Goal: Information Seeking & Learning: Understand process/instructions

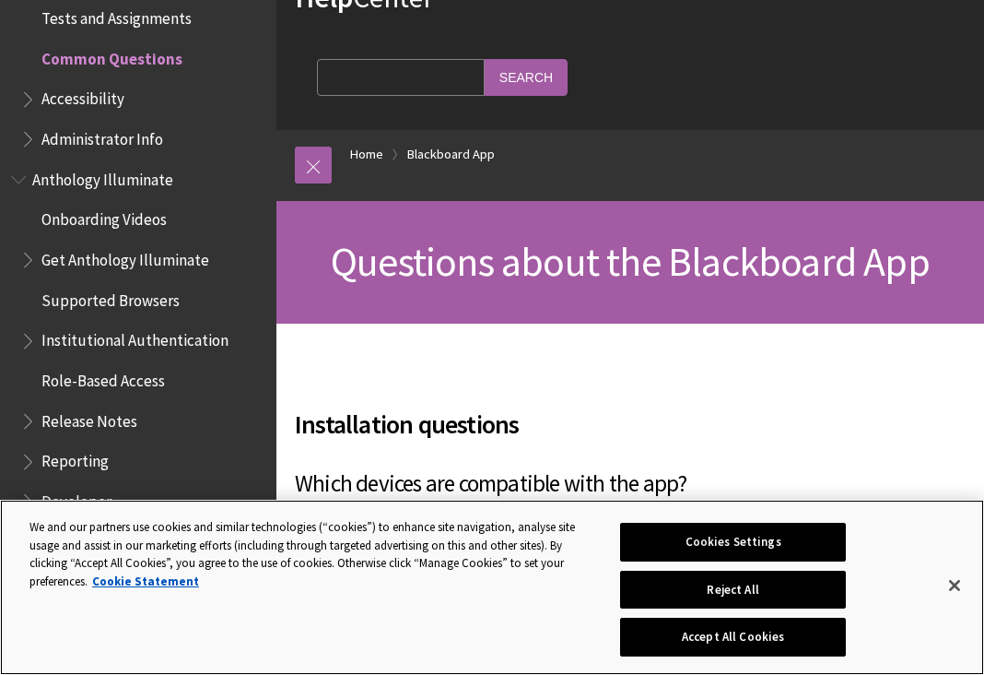
click at [719, 629] on button "Accept All Cookies" at bounding box center [733, 636] width 227 height 39
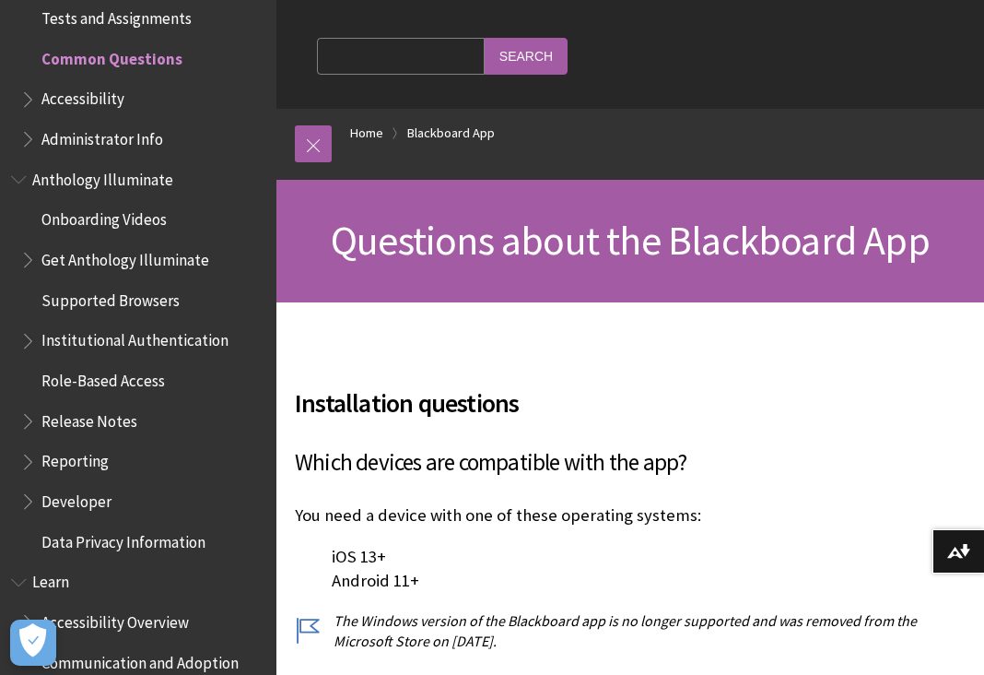
scroll to position [370, 0]
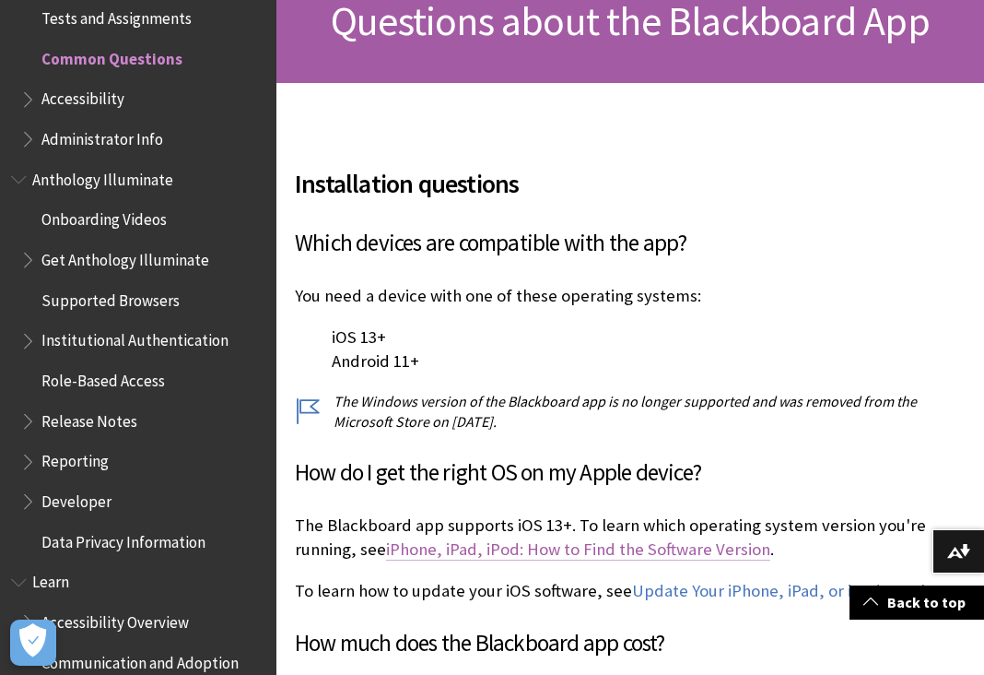
click at [698, 538] on link "iPhone, iPad, iPod: How to Find the Software Version" at bounding box center [578, 549] width 384 height 22
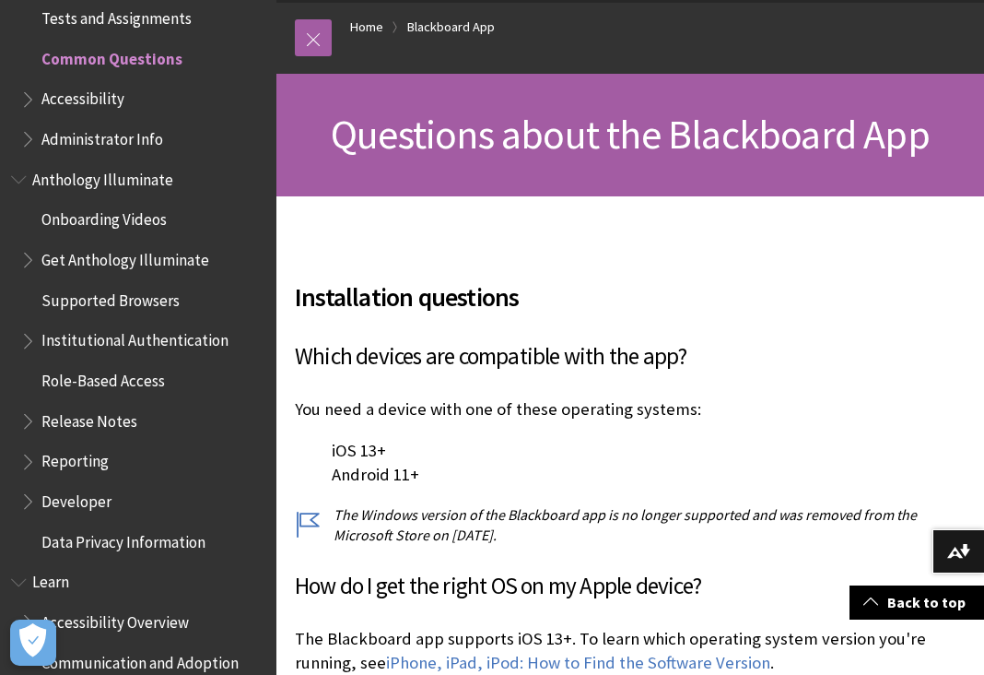
scroll to position [302, 0]
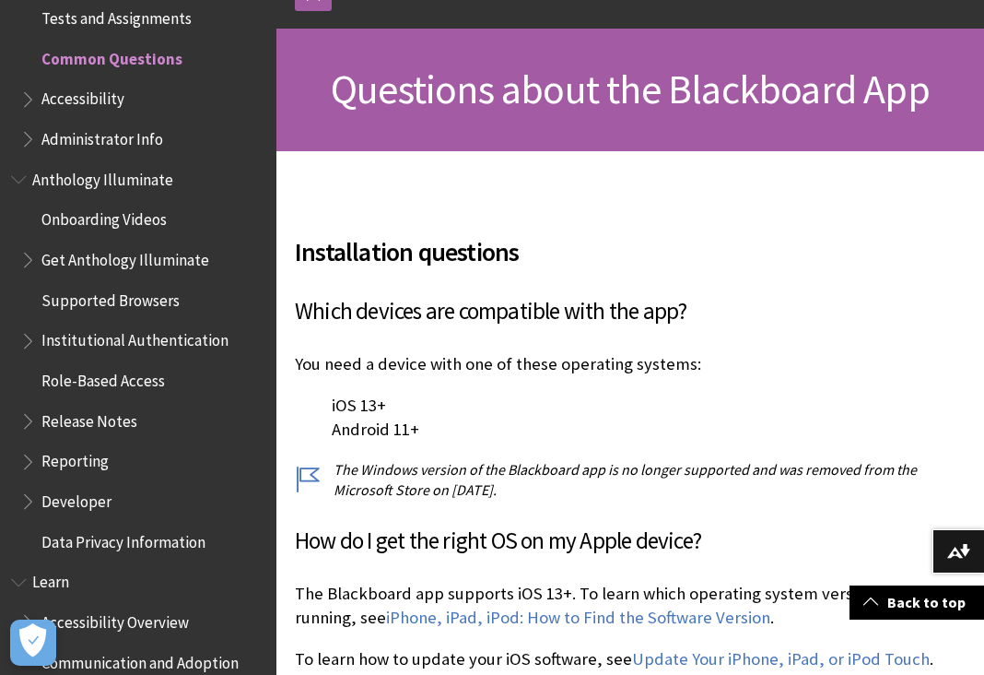
click at [107, 84] on span "Accessibility" at bounding box center [82, 96] width 83 height 25
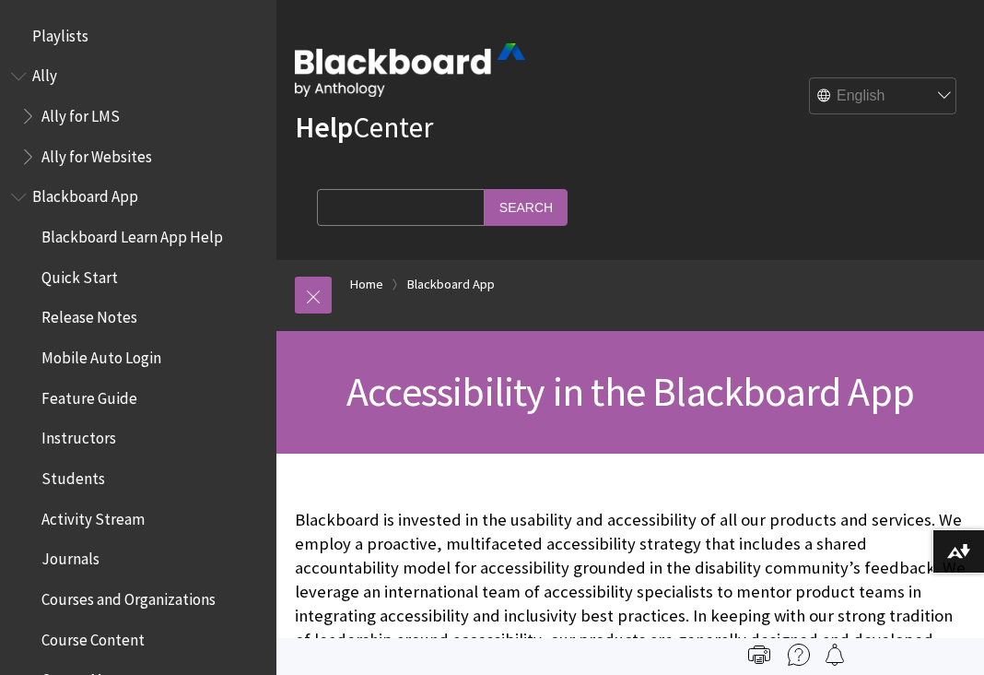
click at [21, 71] on span "Book outline for Anthology Ally Help" at bounding box center [20, 72] width 19 height 23
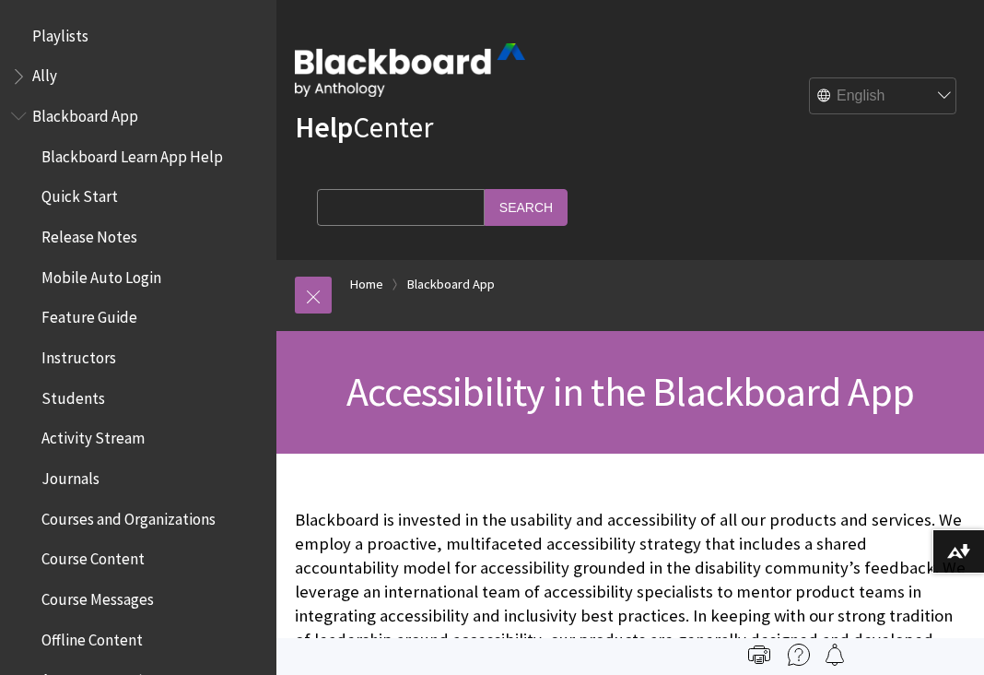
click at [75, 115] on span "Blackboard App" at bounding box center [85, 112] width 106 height 25
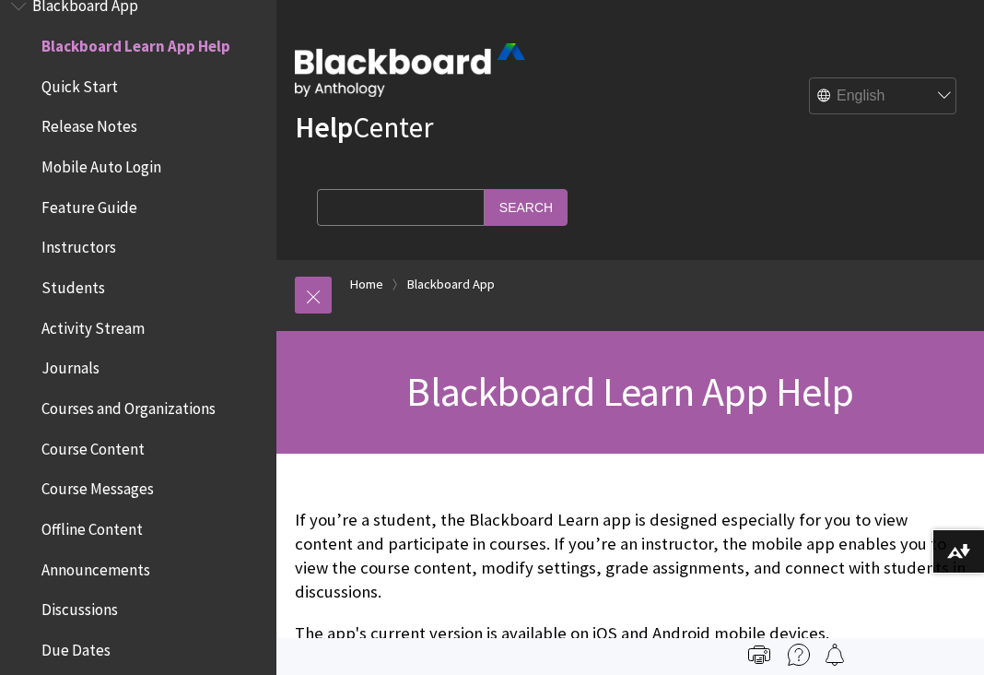
click at [87, 281] on span "Students" at bounding box center [73, 284] width 64 height 25
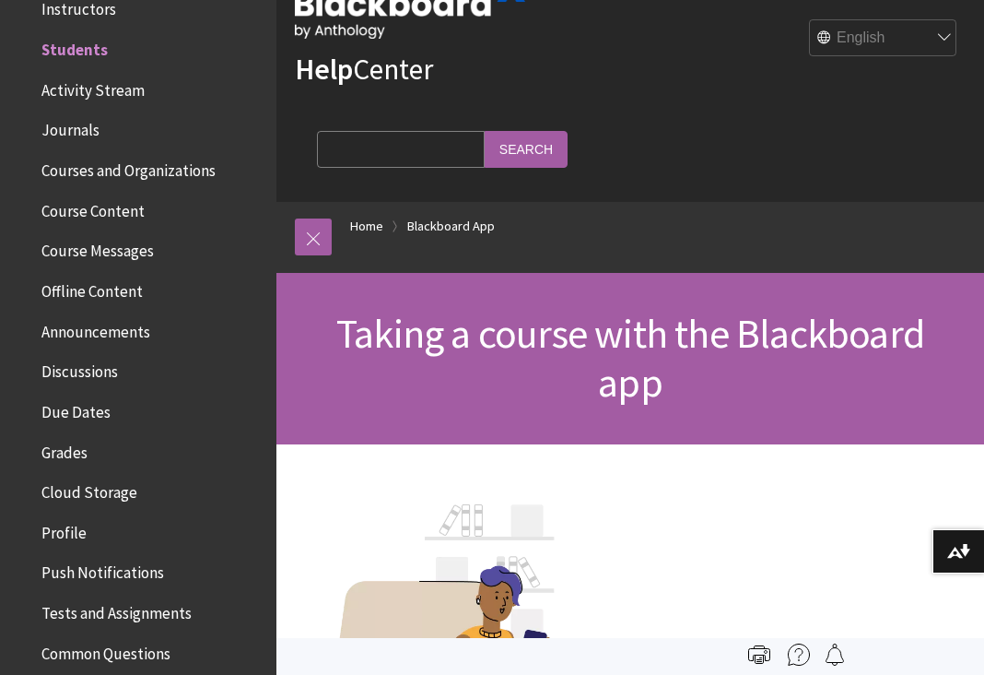
scroll to position [614, 0]
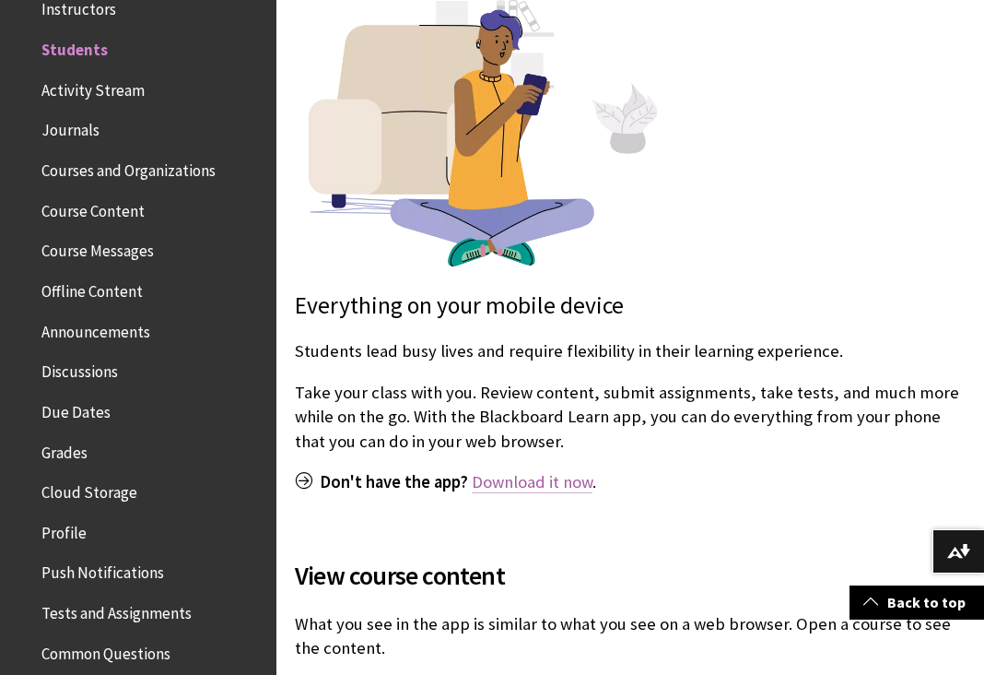
click at [530, 471] on link "Download it now" at bounding box center [532, 482] width 121 height 22
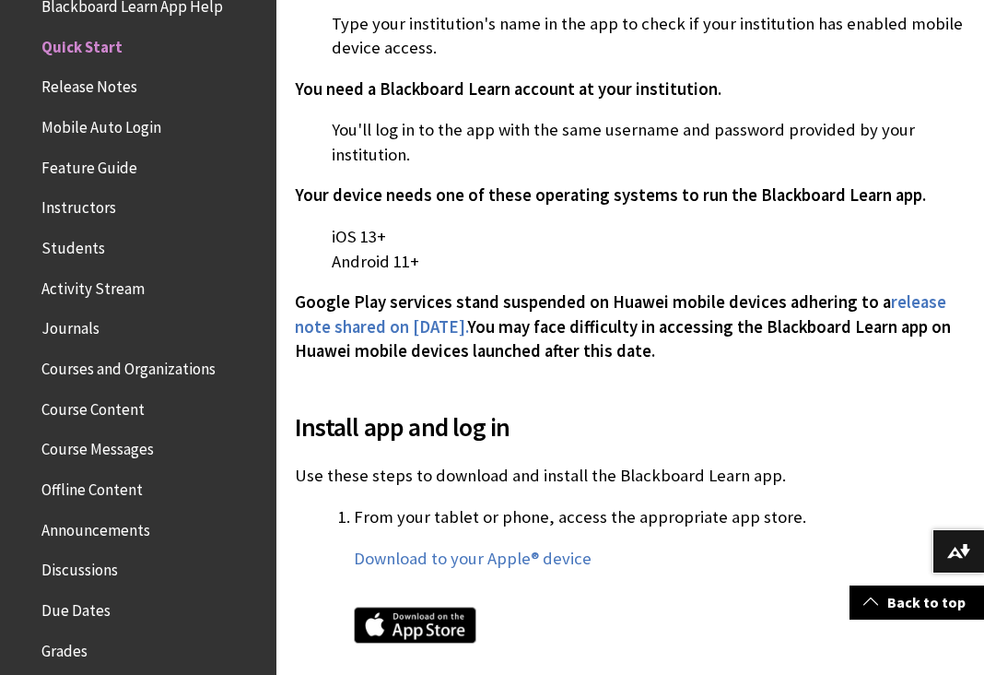
scroll to position [839, 0]
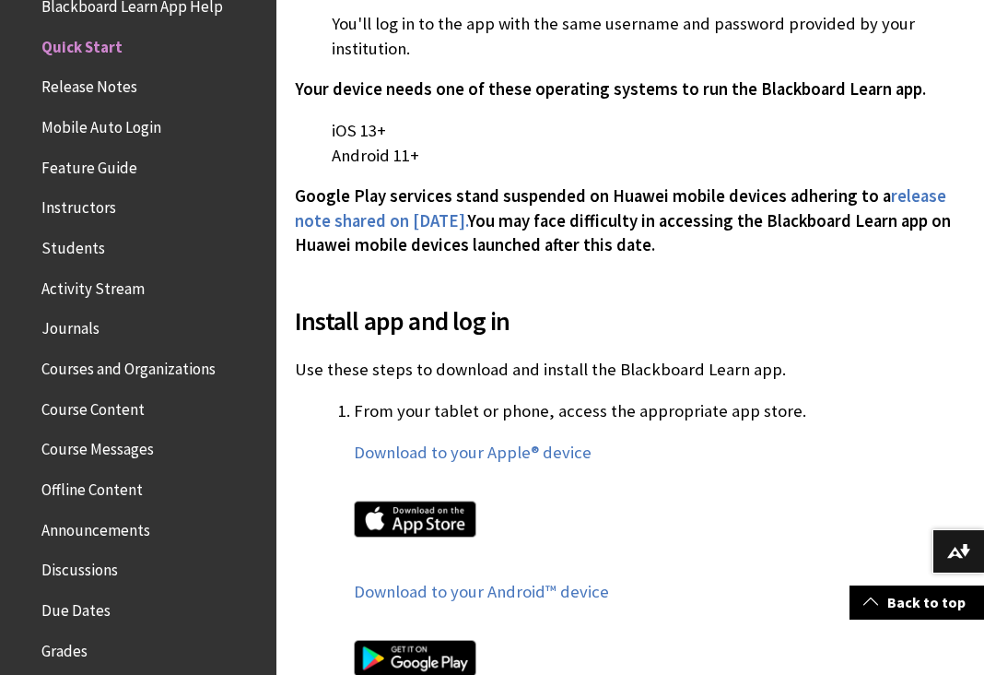
click at [438, 500] on img at bounding box center [415, 518] width 123 height 36
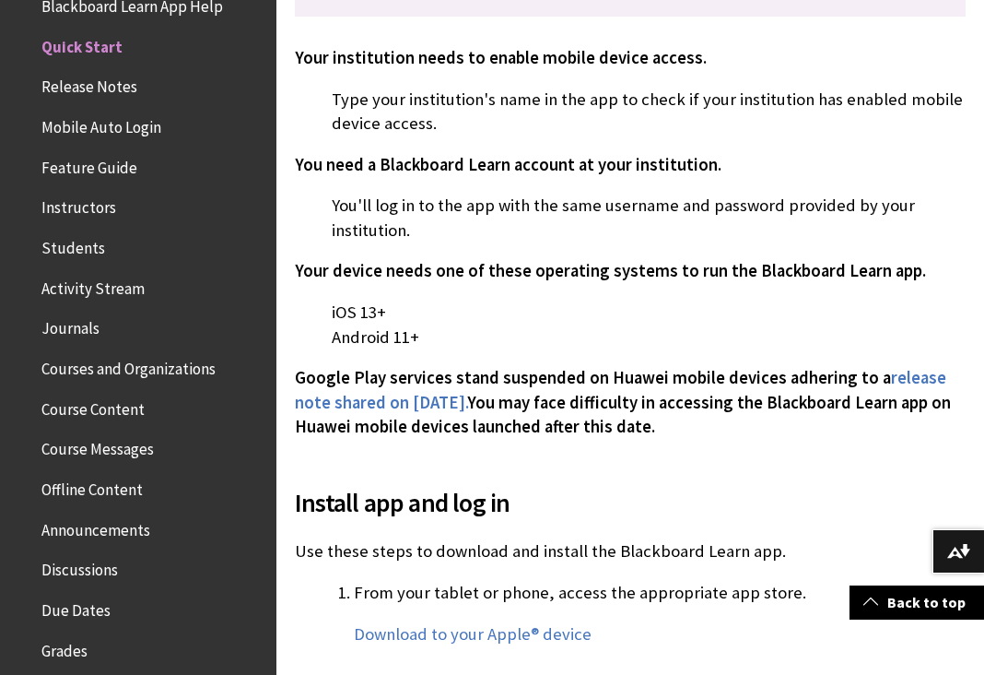
scroll to position [897, 0]
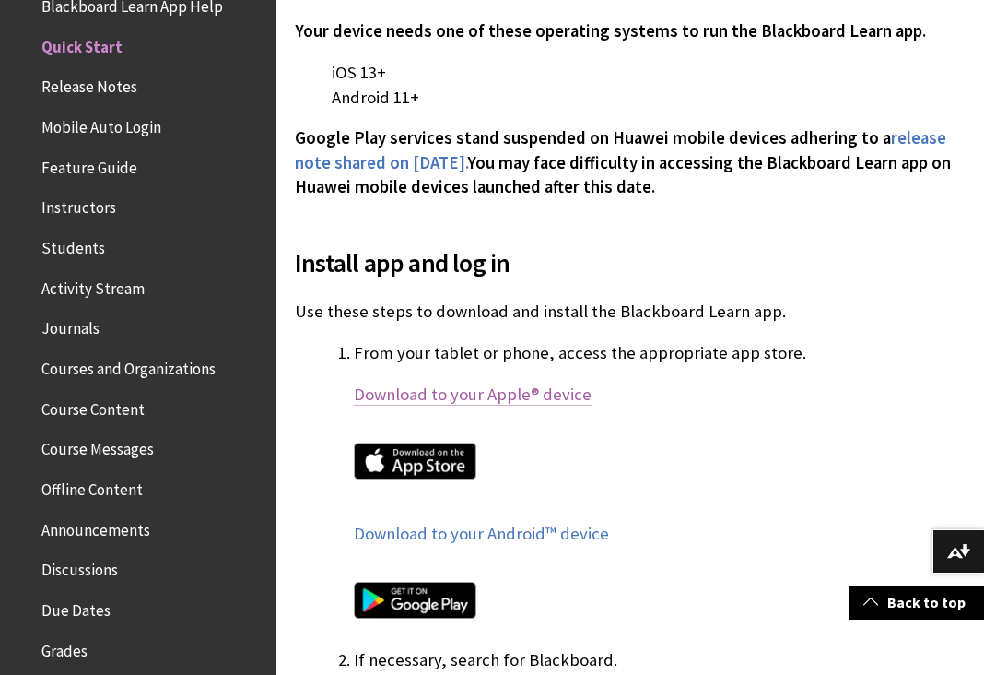
click at [483, 383] on link "Download to your Apple® device" at bounding box center [473, 394] width 238 height 22
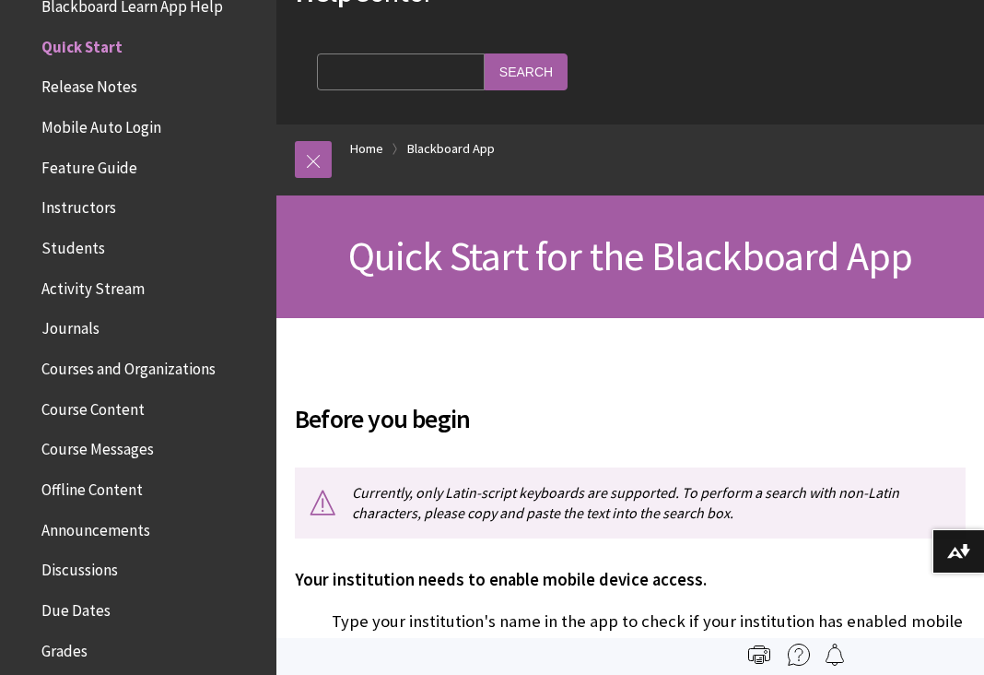
scroll to position [0, 0]
